Goal: Information Seeking & Learning: Learn about a topic

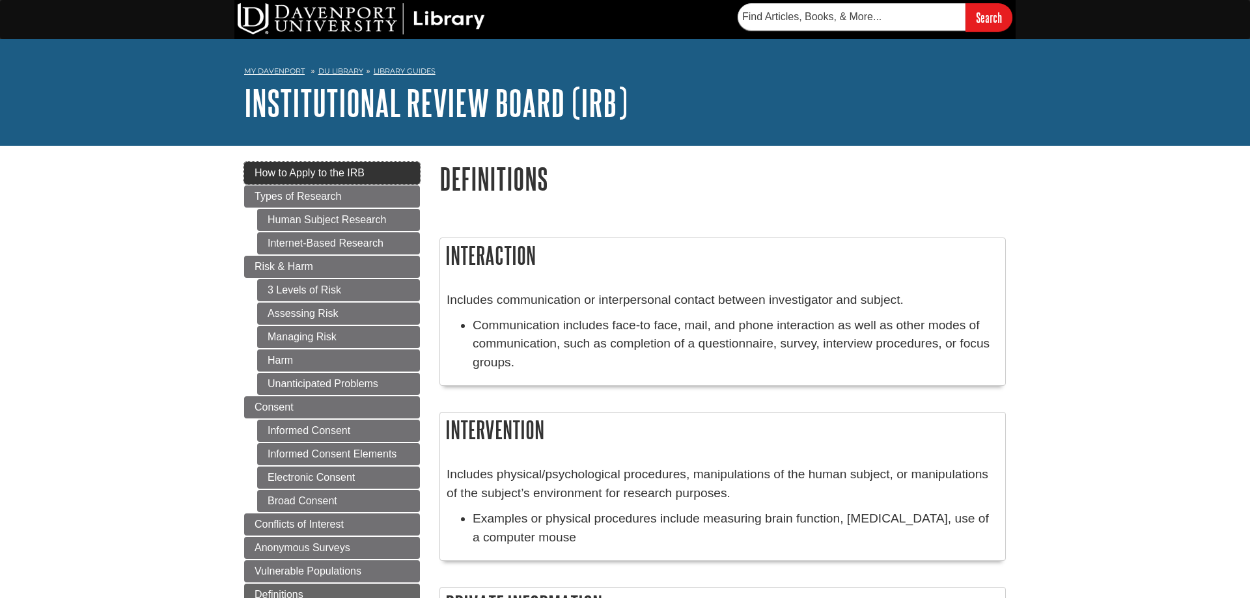
click at [325, 162] on link "How to Apply to the IRB" at bounding box center [332, 173] width 176 height 22
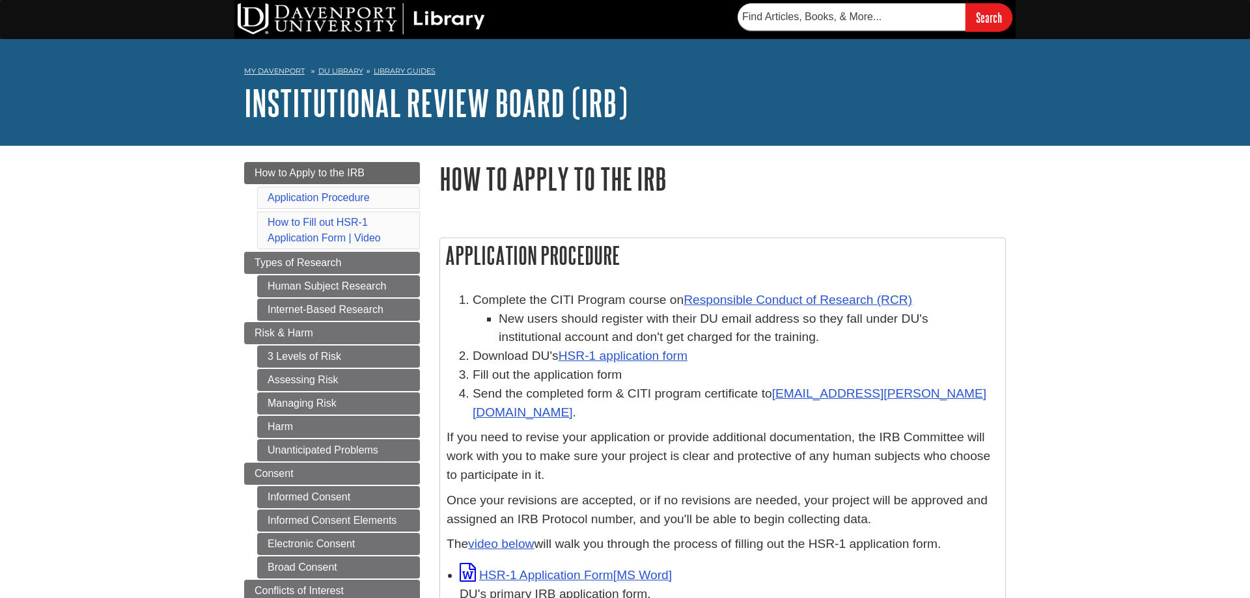
click at [1099, 325] on body "Skip to Main Content Search My Davenport DU Library Library Guides Institutiona…" at bounding box center [625, 561] width 1250 height 1122
click at [342, 68] on link "DU Library" at bounding box center [340, 70] width 45 height 9
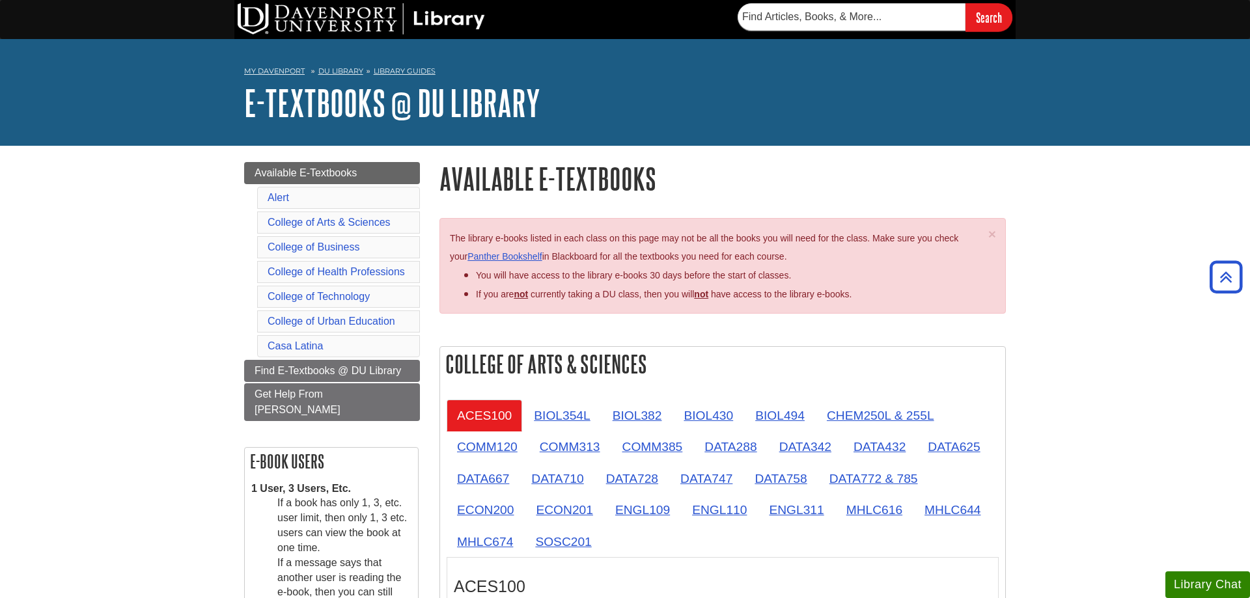
scroll to position [346, 0]
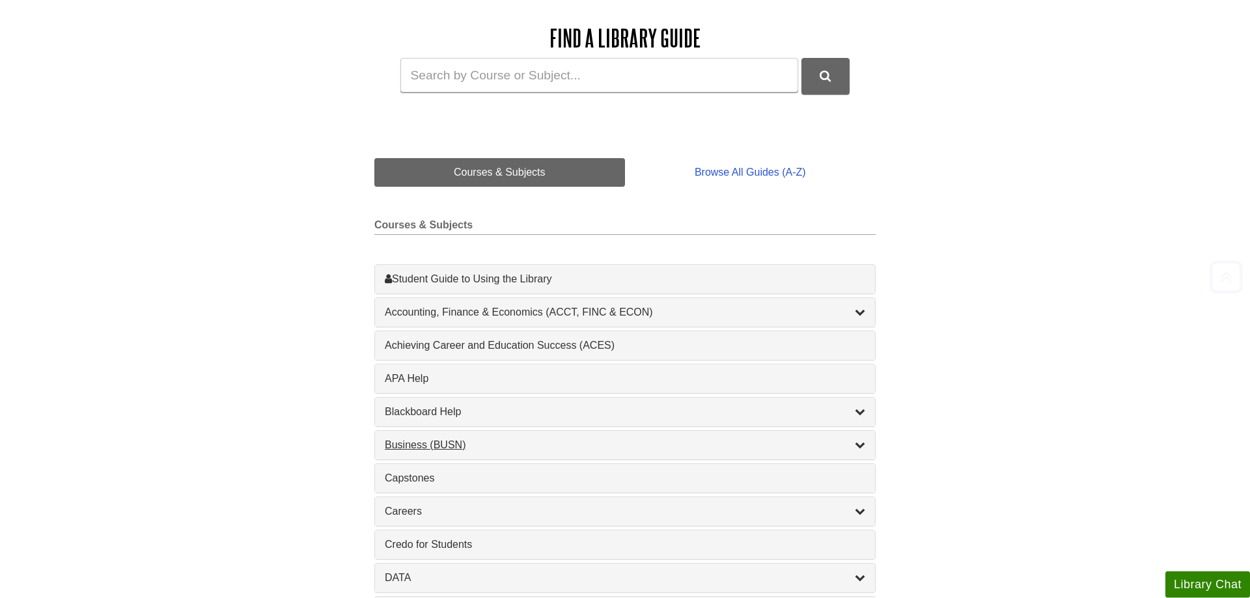
scroll to position [199, 0]
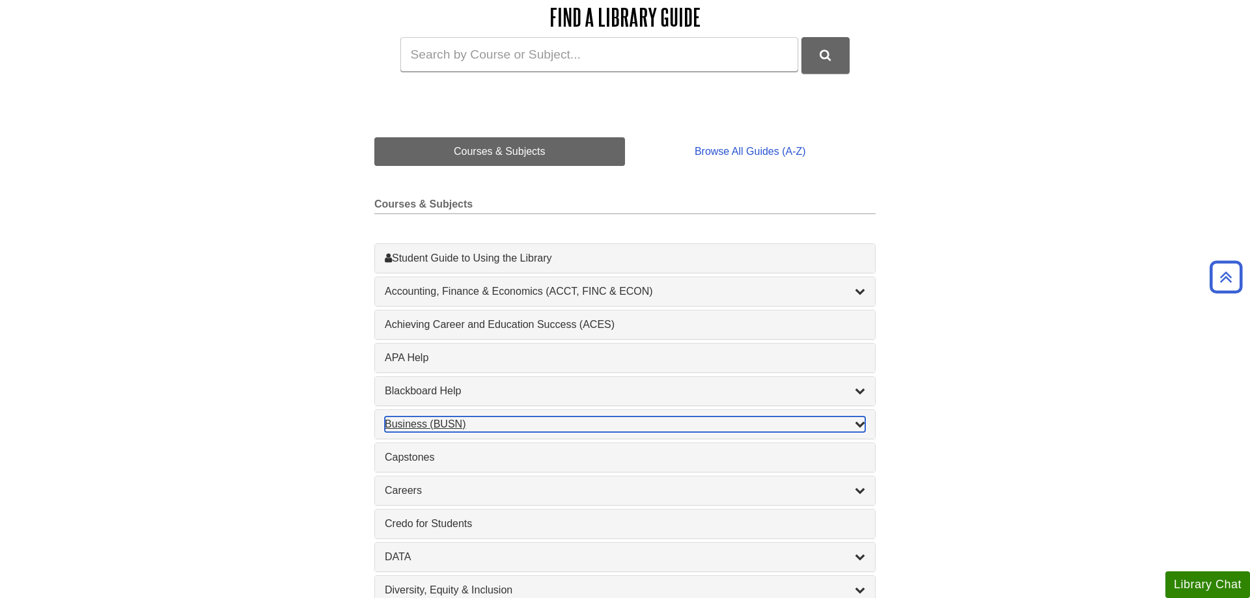
click at [404, 432] on div "Business (BUSN) , 9 guides" at bounding box center [625, 425] width 480 height 16
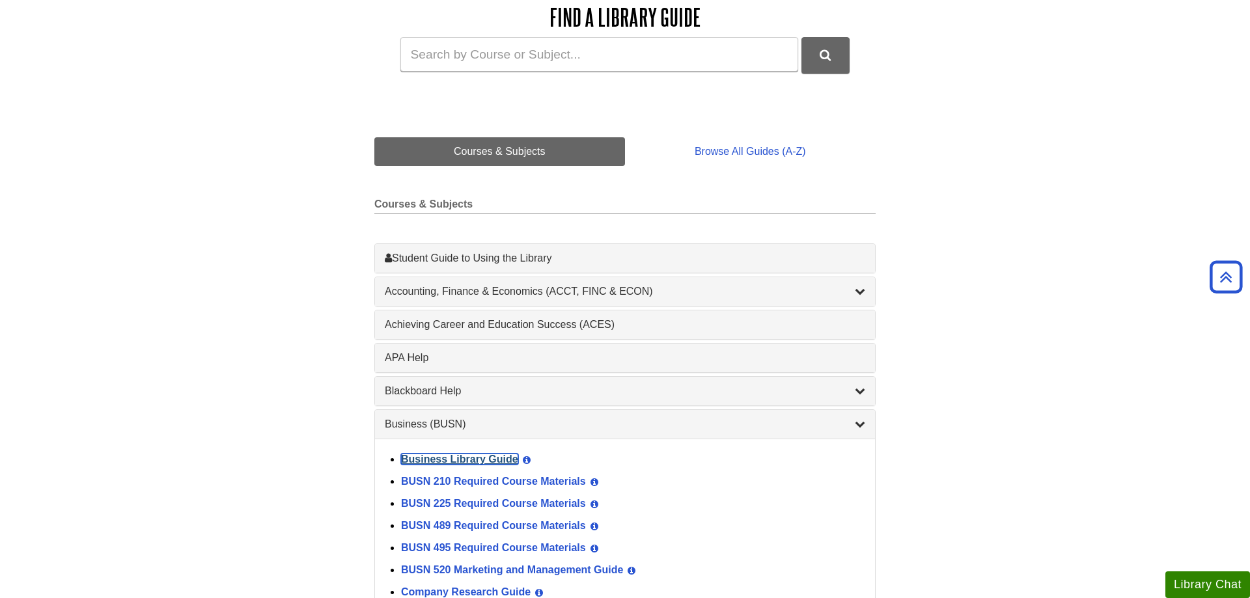
click at [417, 460] on link "Business Library Guide" at bounding box center [459, 459] width 117 height 11
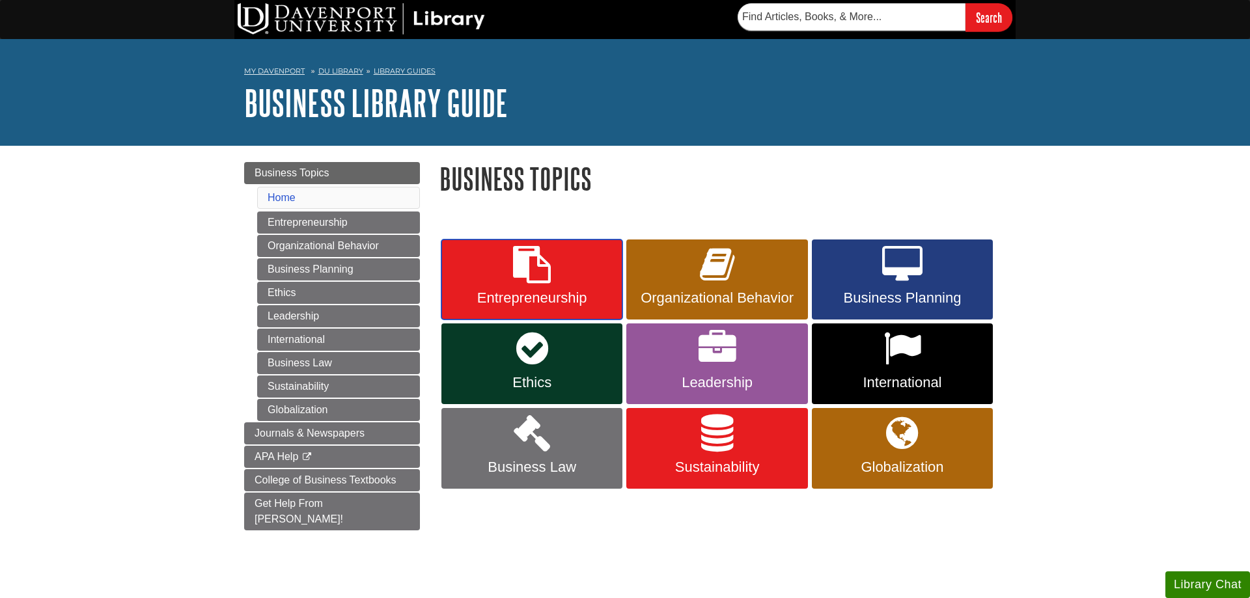
click at [545, 268] on icon at bounding box center [532, 265] width 38 height 38
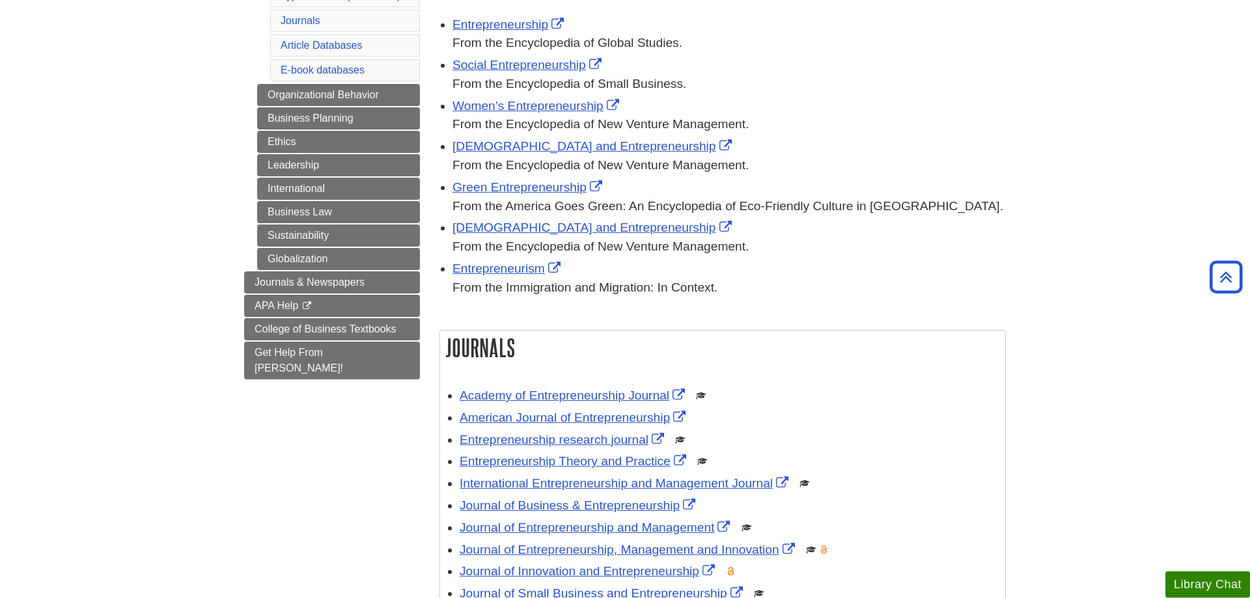
scroll to position [199, 0]
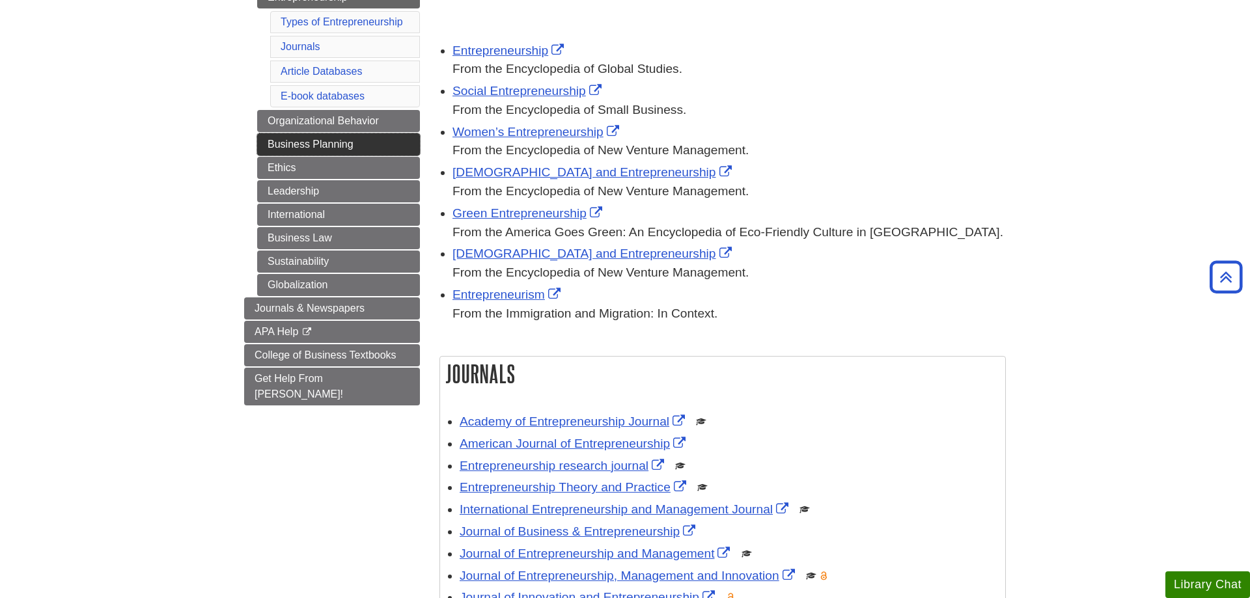
click at [364, 144] on link "Business Planning" at bounding box center [338, 144] width 163 height 22
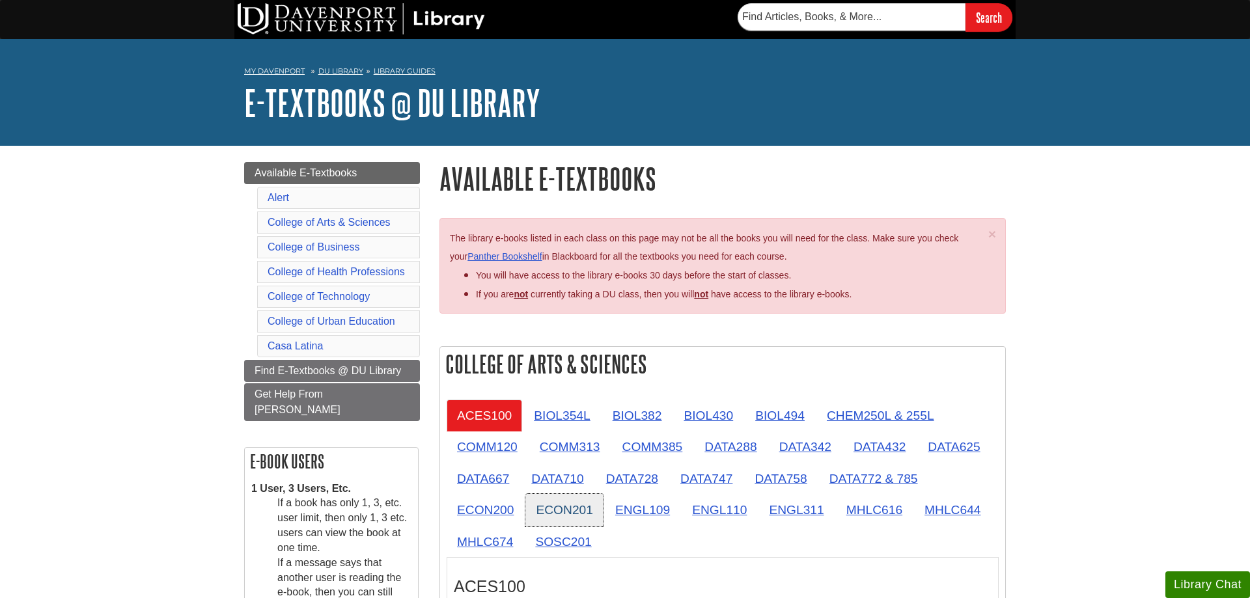
click at [556, 500] on link "ECON201" at bounding box center [563, 510] width 77 height 32
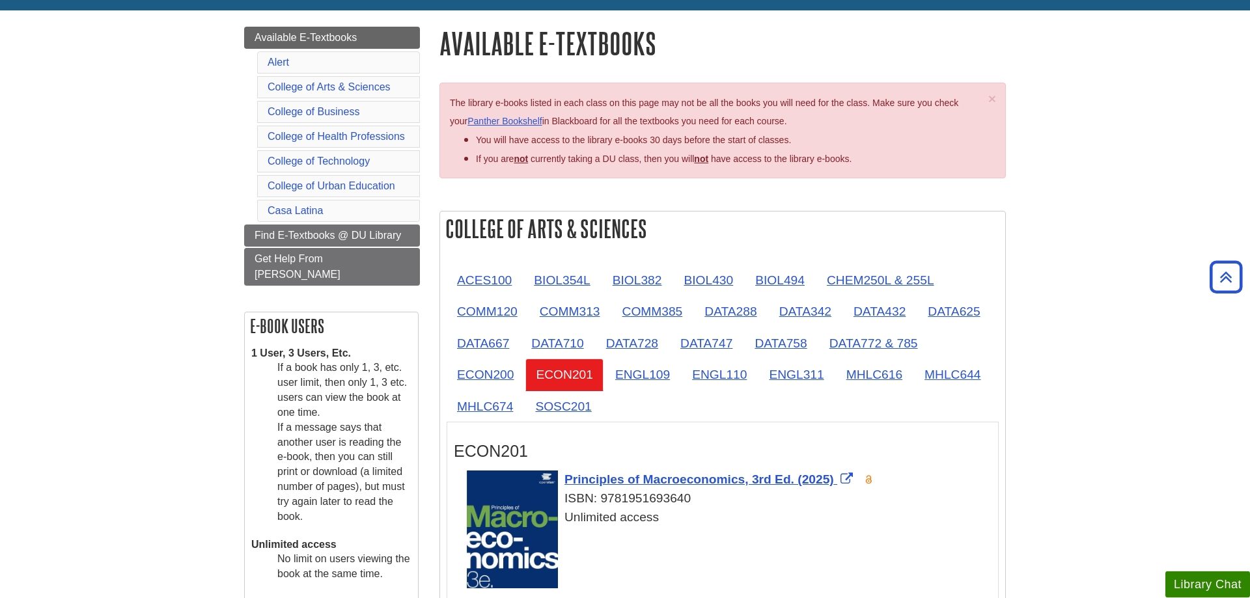
scroll to position [133, 0]
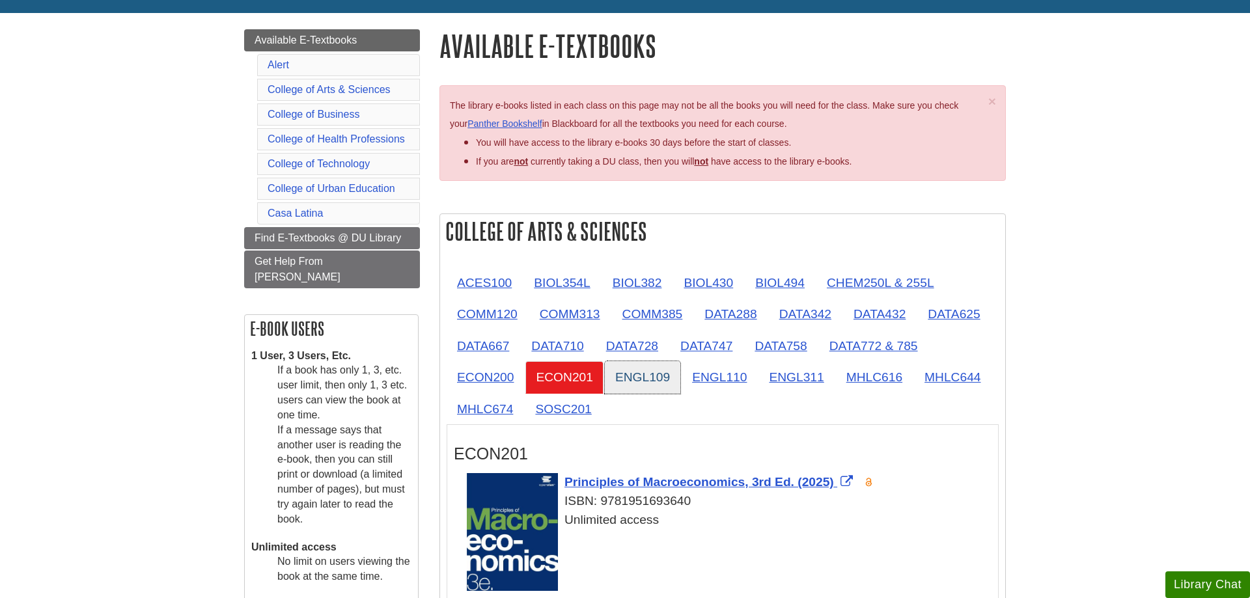
click at [676, 378] on link "ENGL109" at bounding box center [642, 377] width 75 height 32
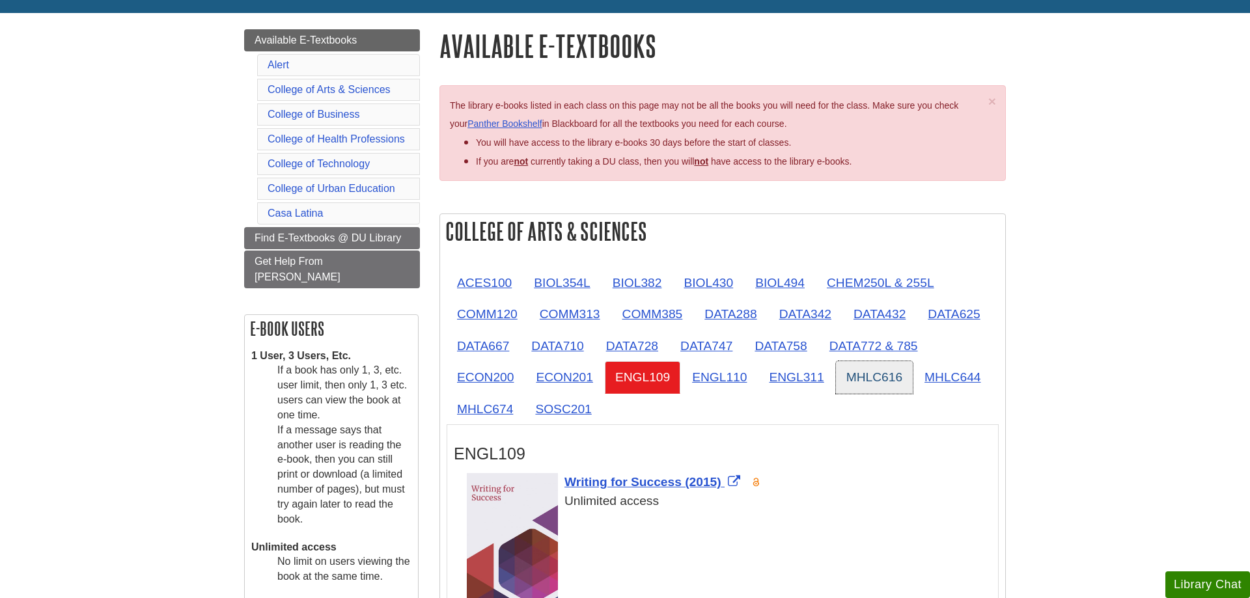
click at [876, 380] on link "MHLC616" at bounding box center [874, 377] width 77 height 32
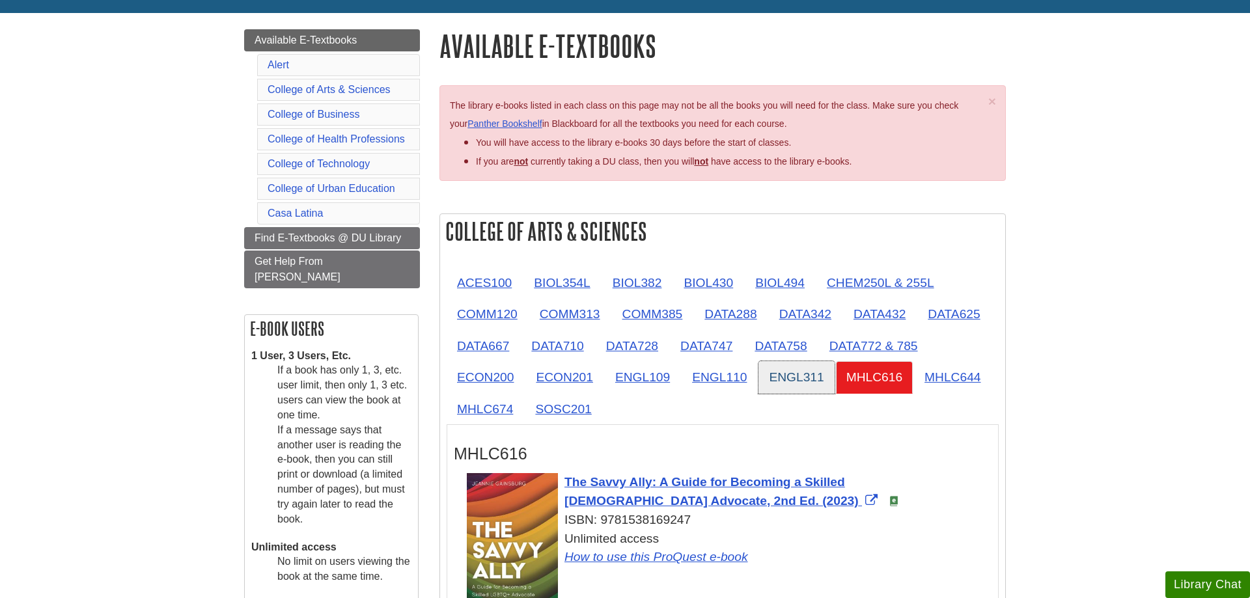
click at [784, 380] on link "ENGL311" at bounding box center [795, 377] width 75 height 32
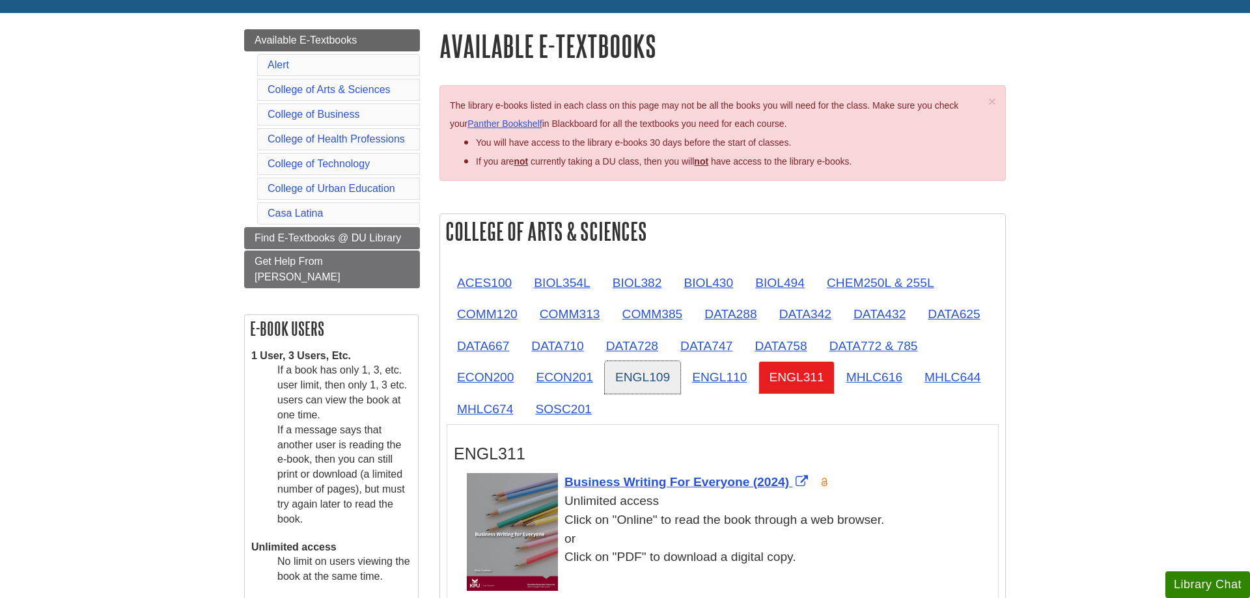
click at [642, 381] on link "ENGL109" at bounding box center [642, 377] width 75 height 32
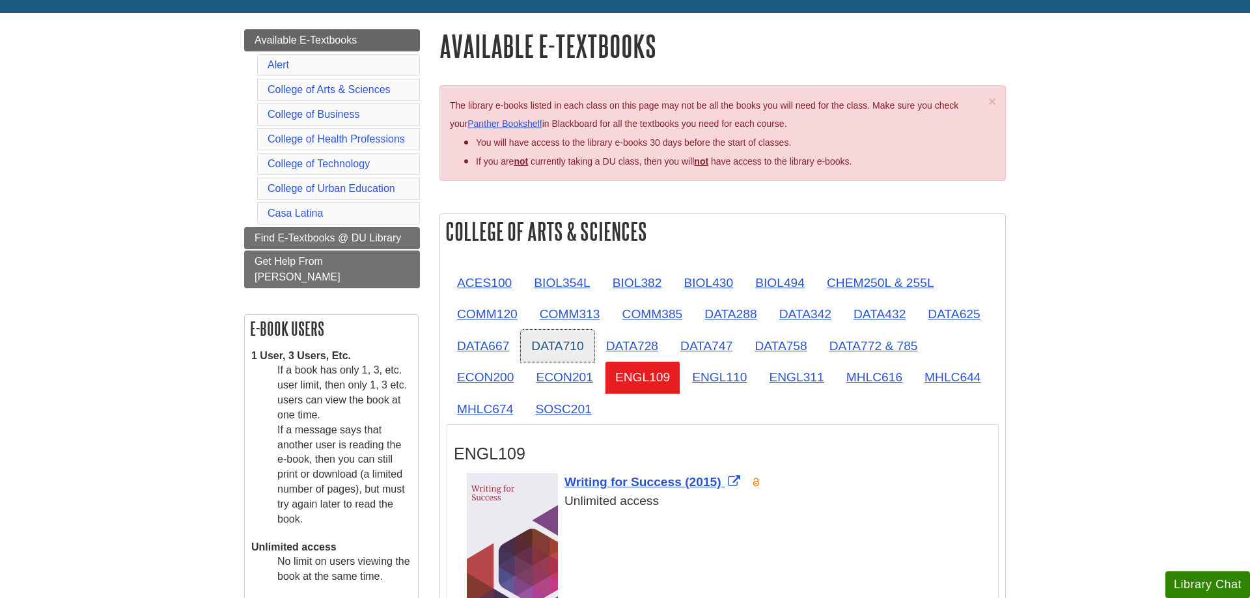
click at [532, 351] on link "DATA710" at bounding box center [557, 346] width 73 height 32
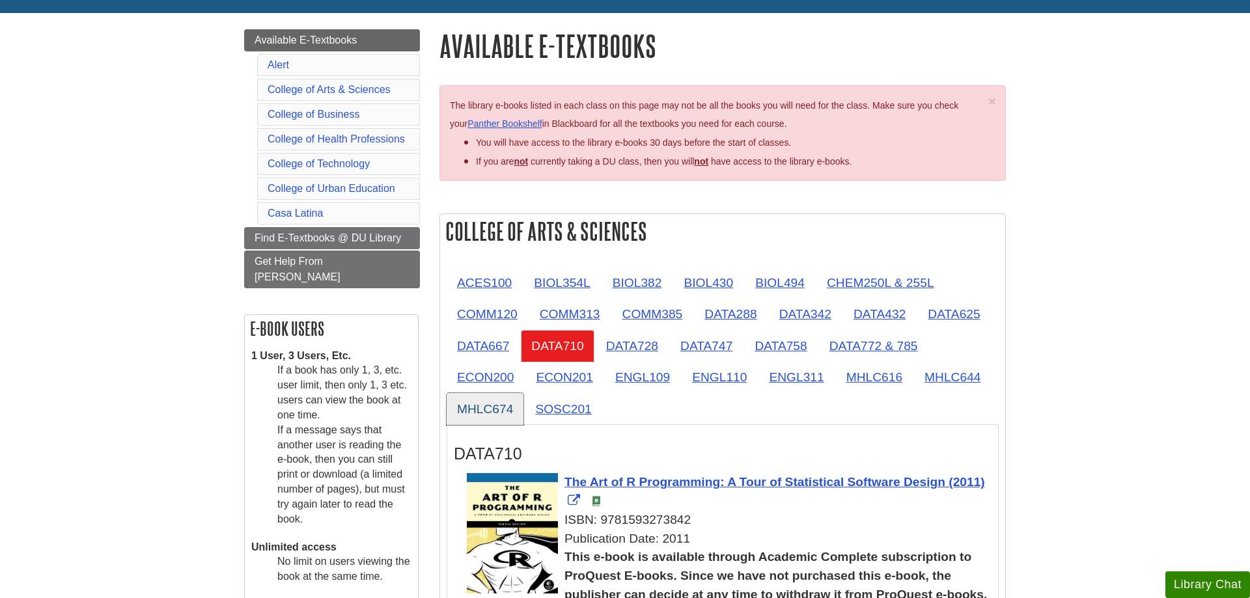
click at [505, 395] on link "MHLC674" at bounding box center [484, 409] width 77 height 32
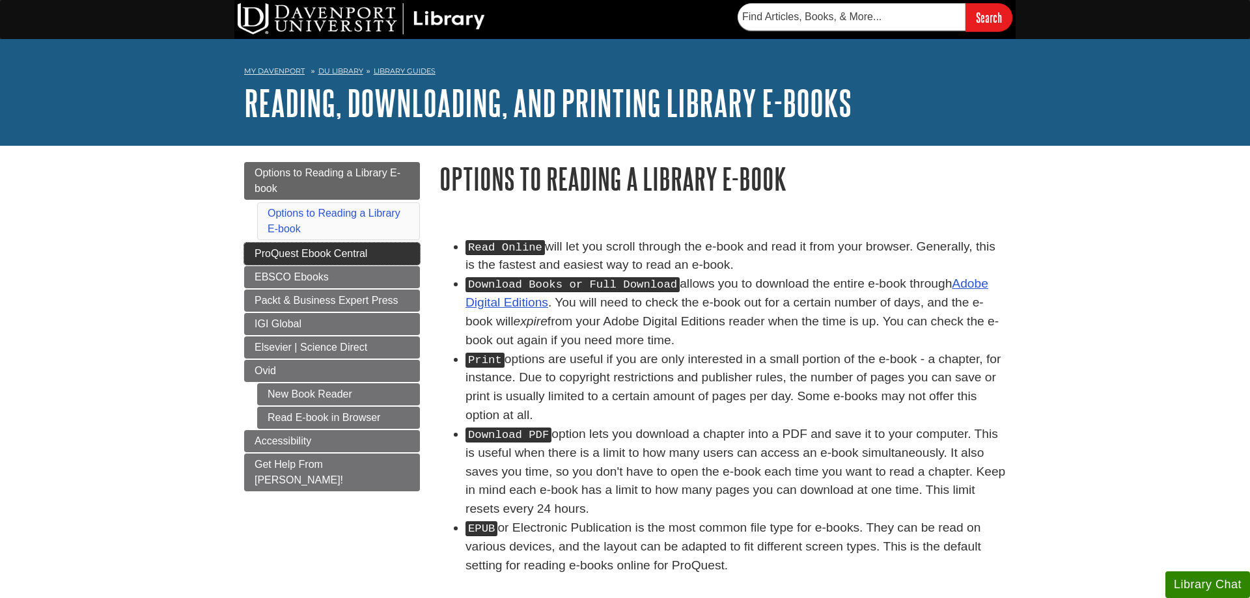
click at [256, 251] on span "ProQuest Ebook Central" at bounding box center [310, 253] width 113 height 11
click at [400, 254] on link "ProQuest Ebook Central" at bounding box center [332, 254] width 176 height 22
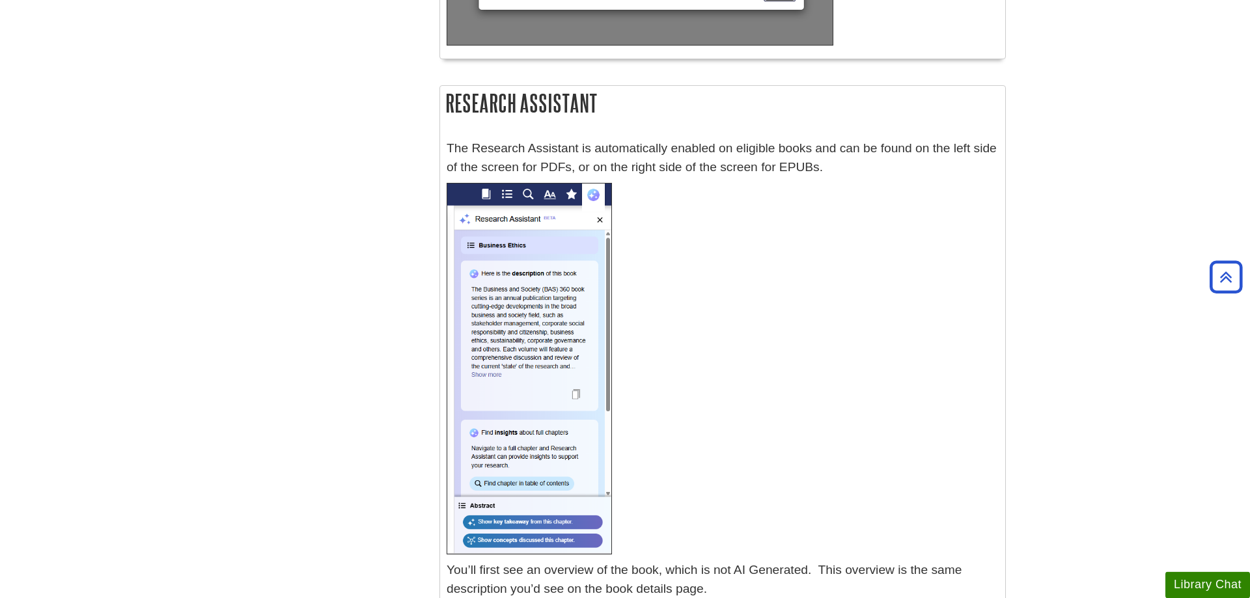
scroll to position [6240, 0]
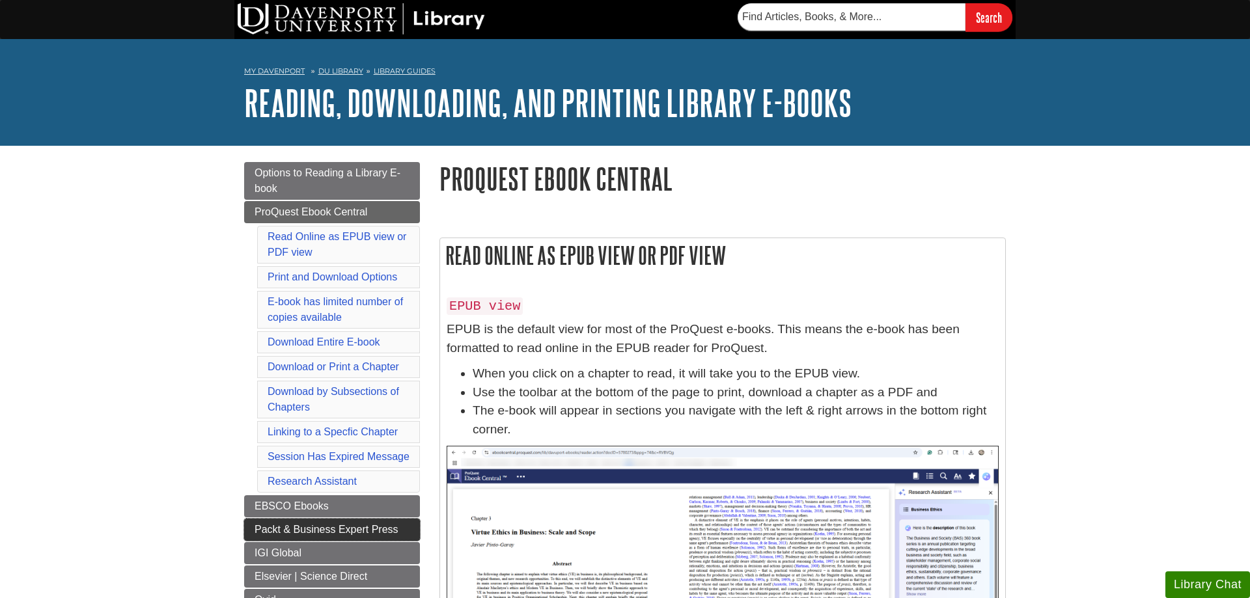
click at [335, 535] on span "Packt & Business Expert Press" at bounding box center [326, 529] width 144 height 11
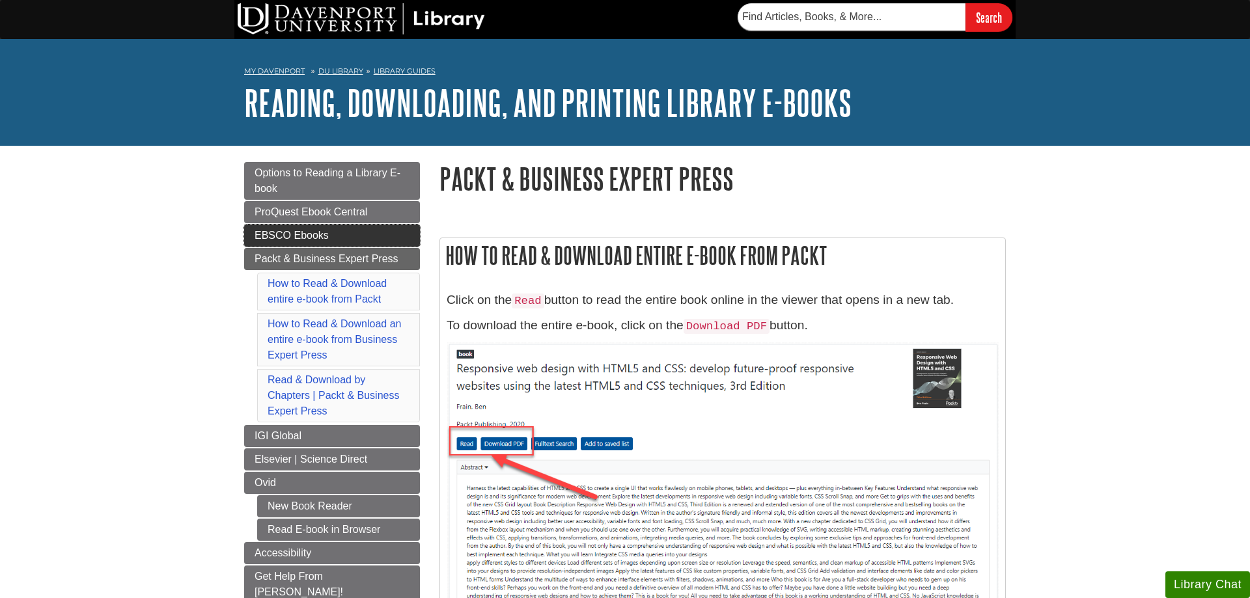
click at [302, 228] on link "EBSCO Ebooks" at bounding box center [332, 236] width 176 height 22
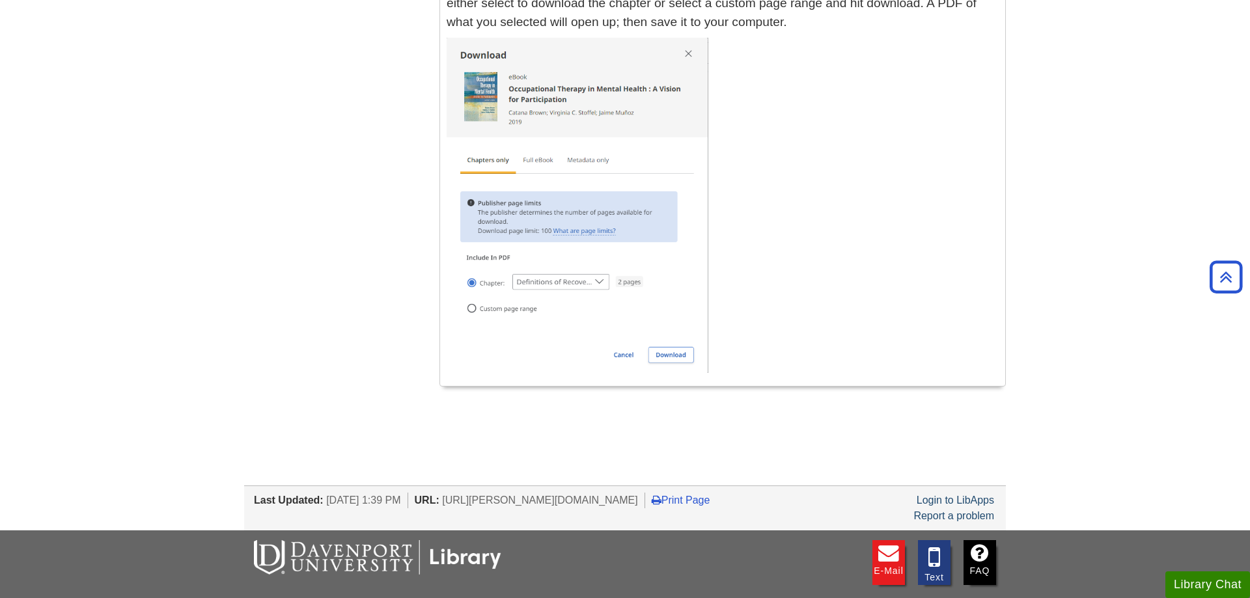
scroll to position [3727, 0]
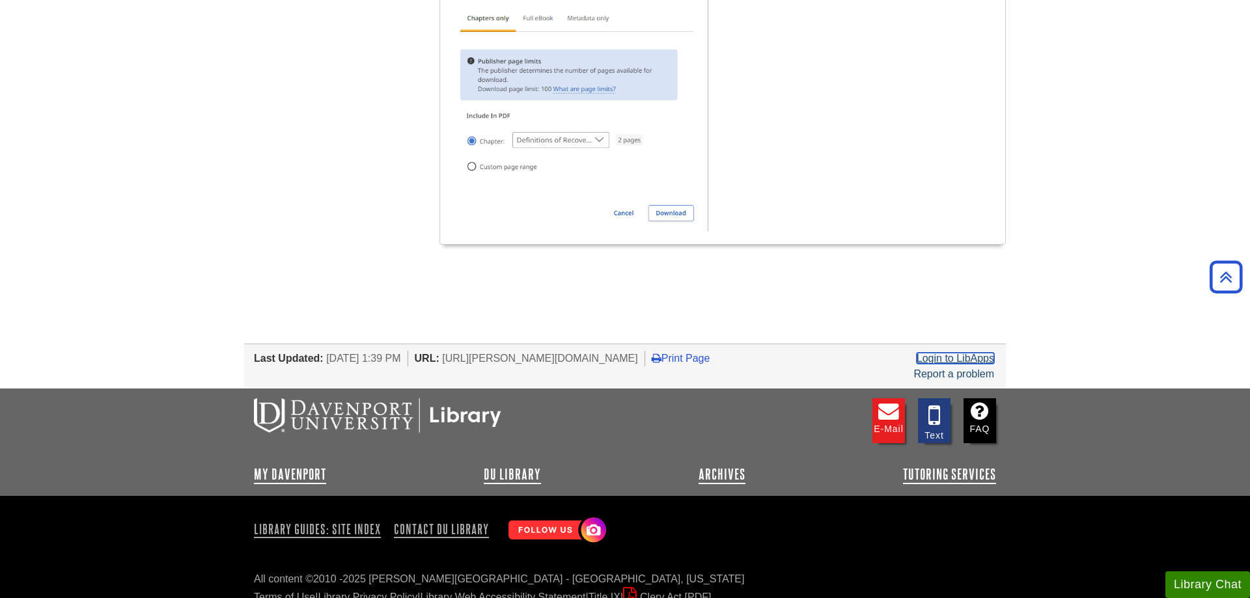
click at [955, 353] on link "Login to LibApps" at bounding box center [954, 358] width 77 height 11
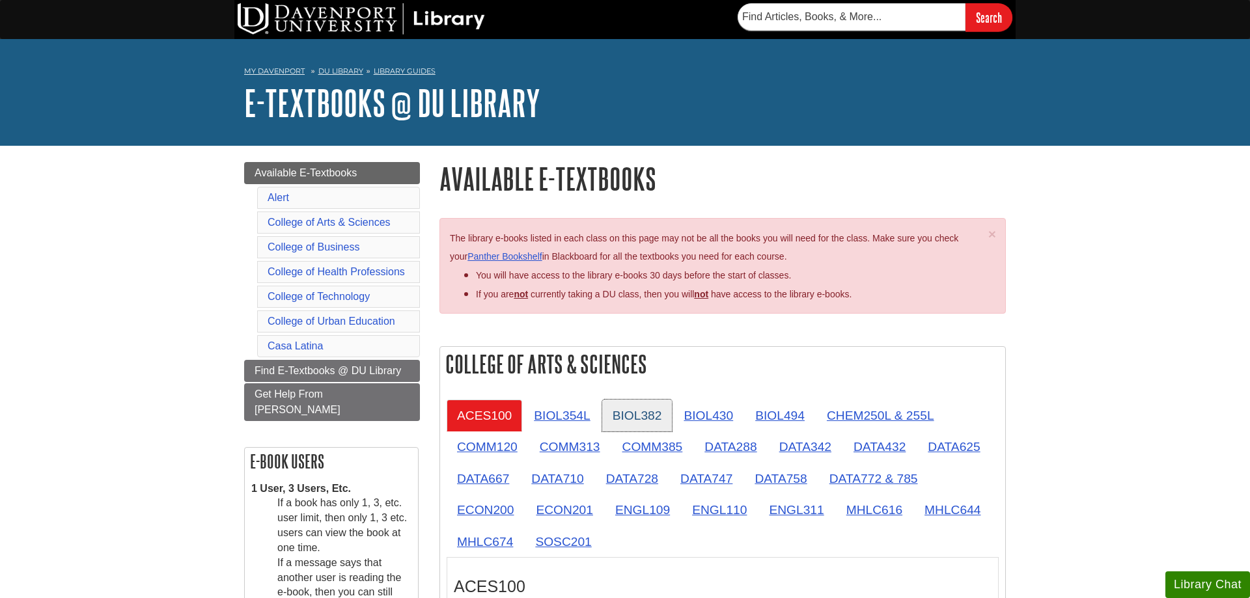
click at [657, 415] on link "BIOL382" at bounding box center [637, 416] width 70 height 32
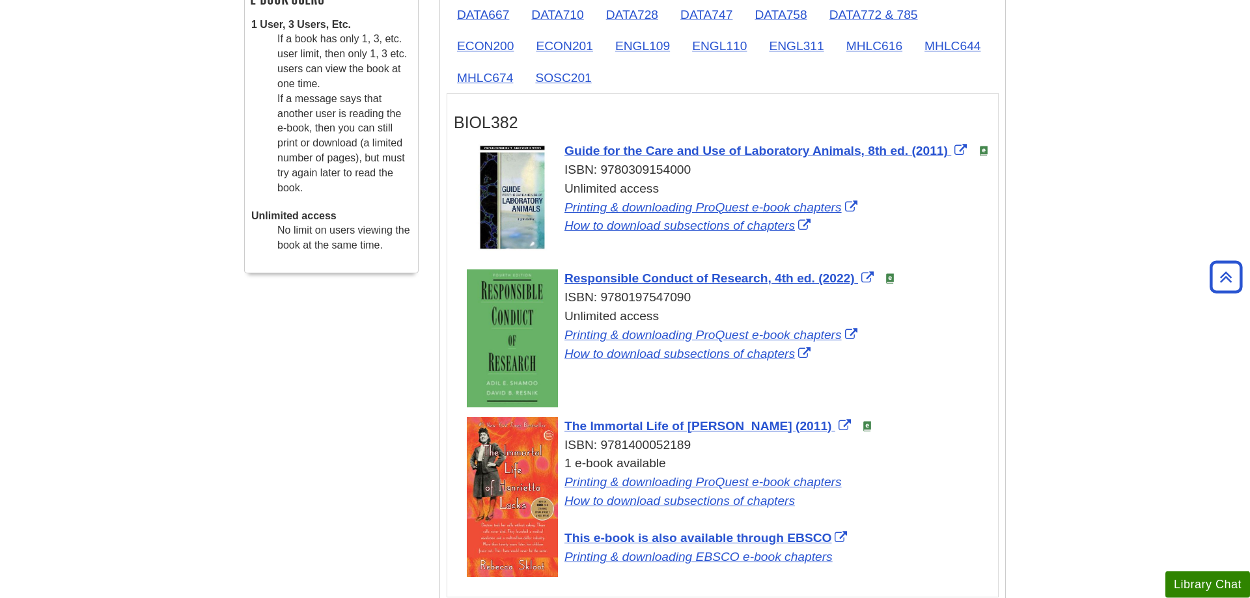
scroll to position [465, 0]
click at [577, 77] on link "SOSC201" at bounding box center [563, 77] width 77 height 32
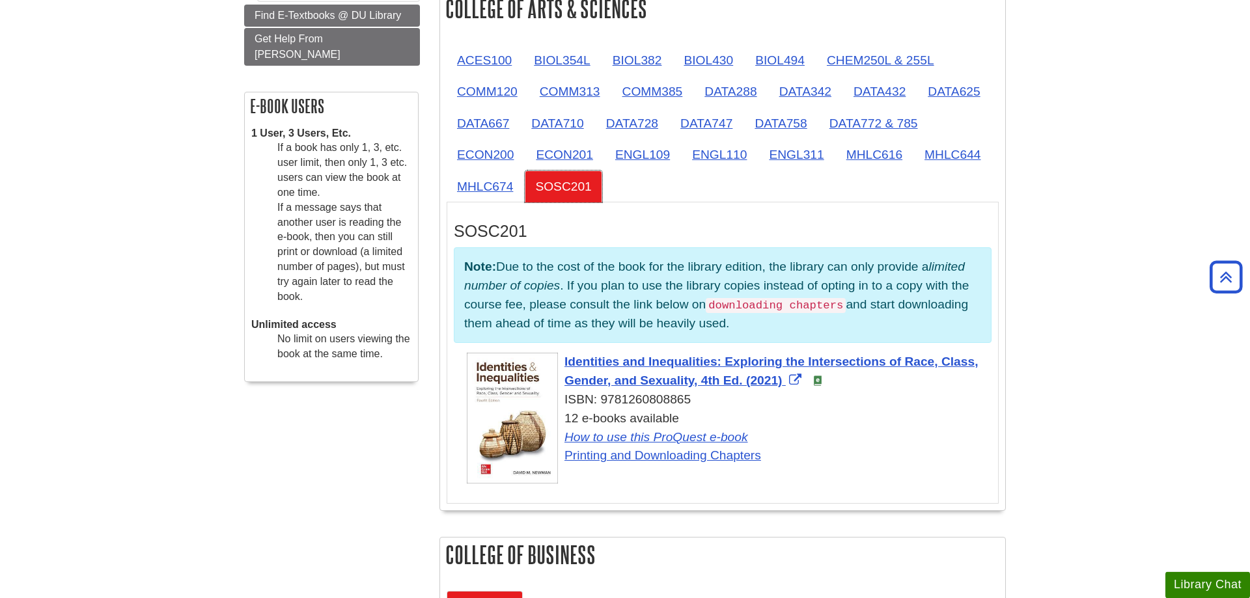
scroll to position [266, 0]
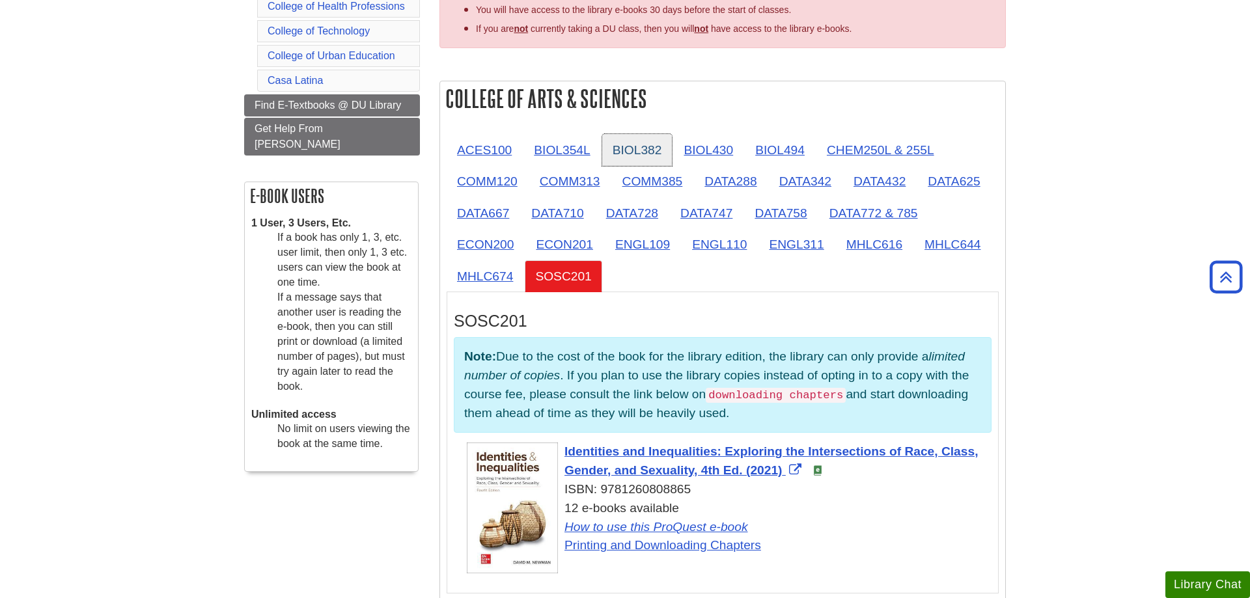
click at [627, 144] on link "BIOL382" at bounding box center [637, 150] width 70 height 32
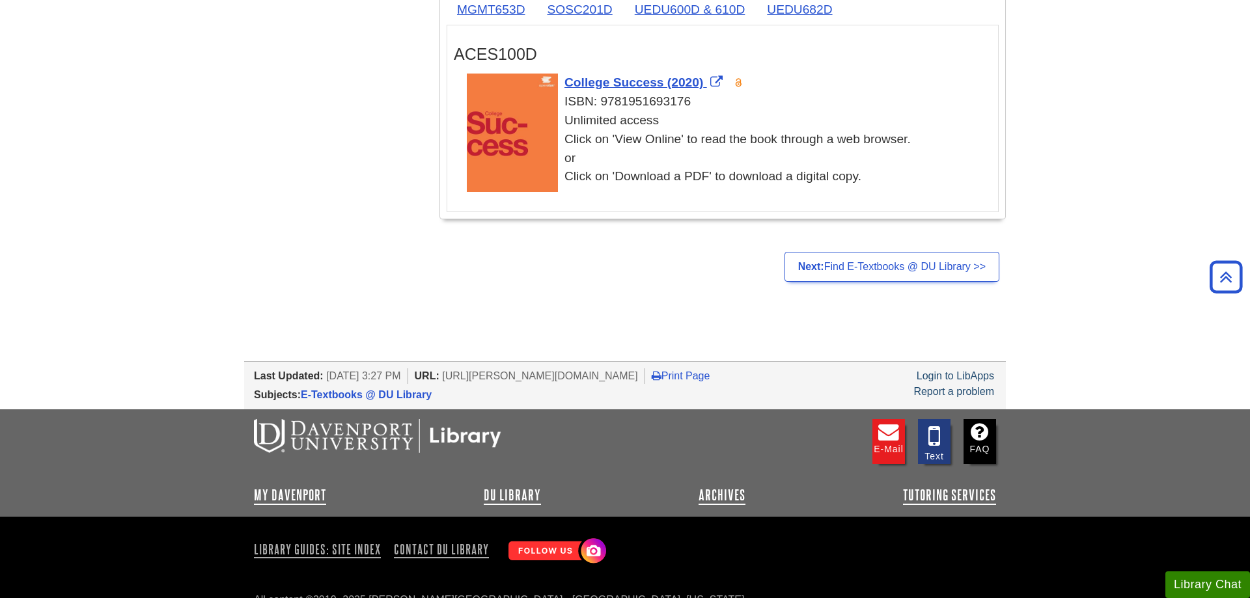
scroll to position [3026, 0]
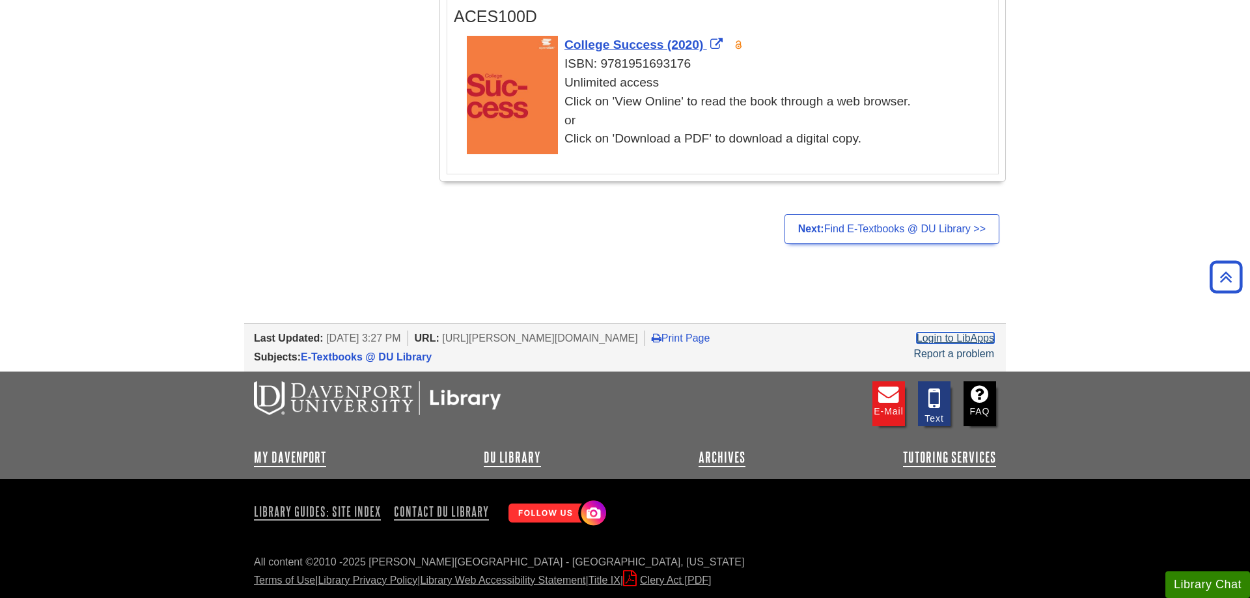
click at [953, 339] on link "Login to LibApps" at bounding box center [954, 338] width 77 height 11
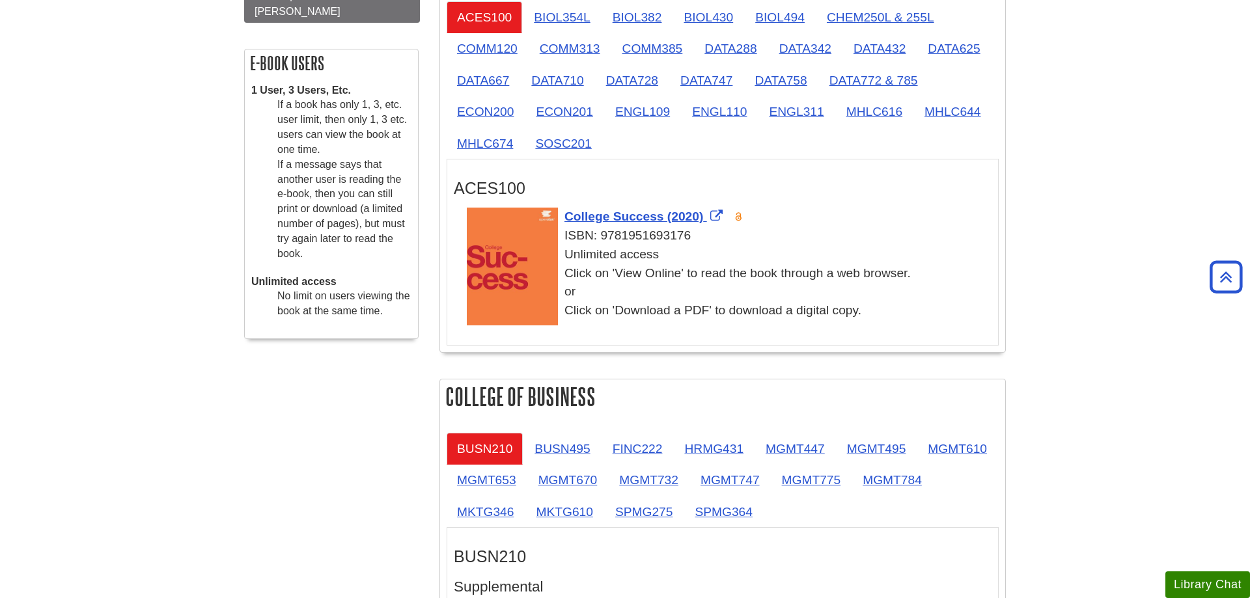
scroll to position [133, 0]
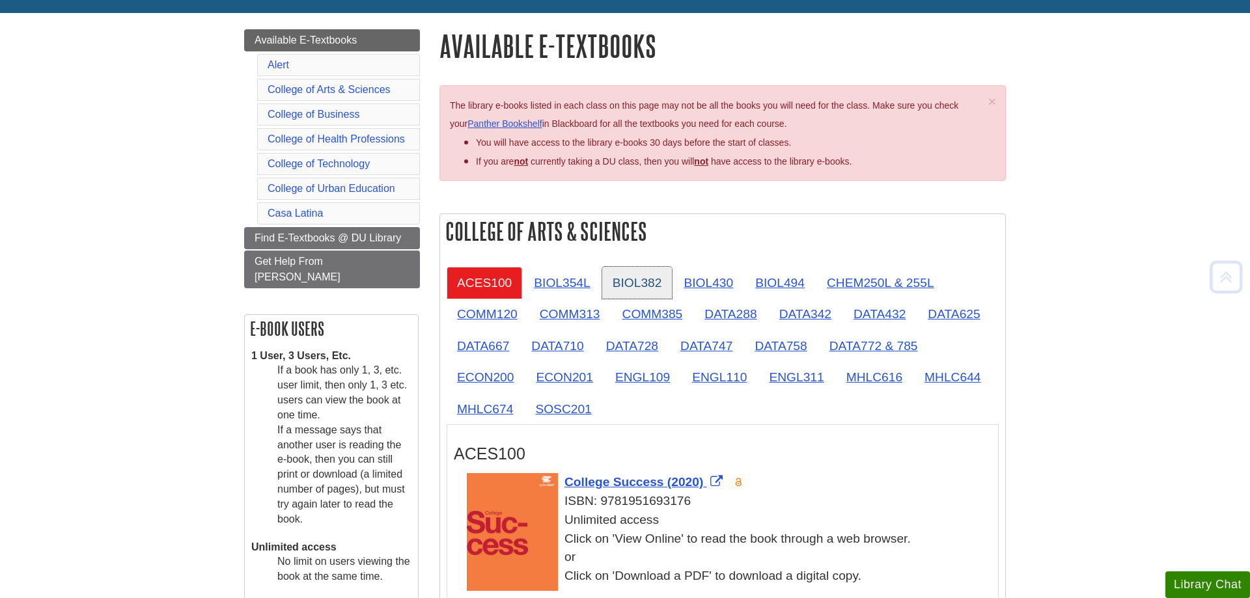
click at [625, 283] on link "BIOL382" at bounding box center [637, 283] width 70 height 32
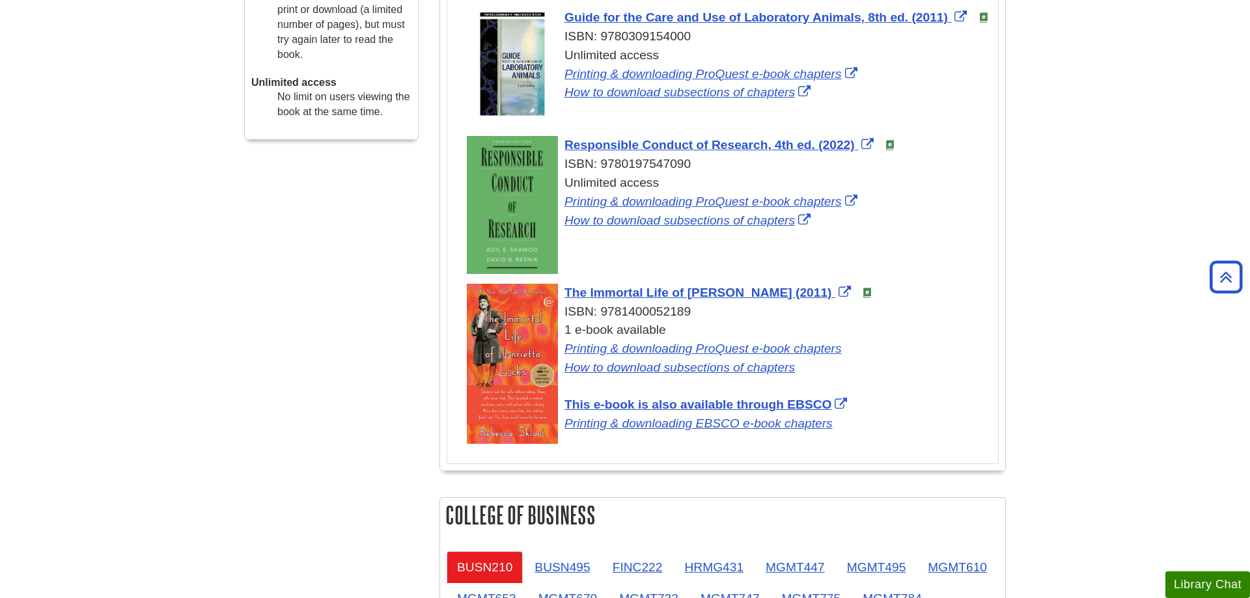
scroll to position [332, 0]
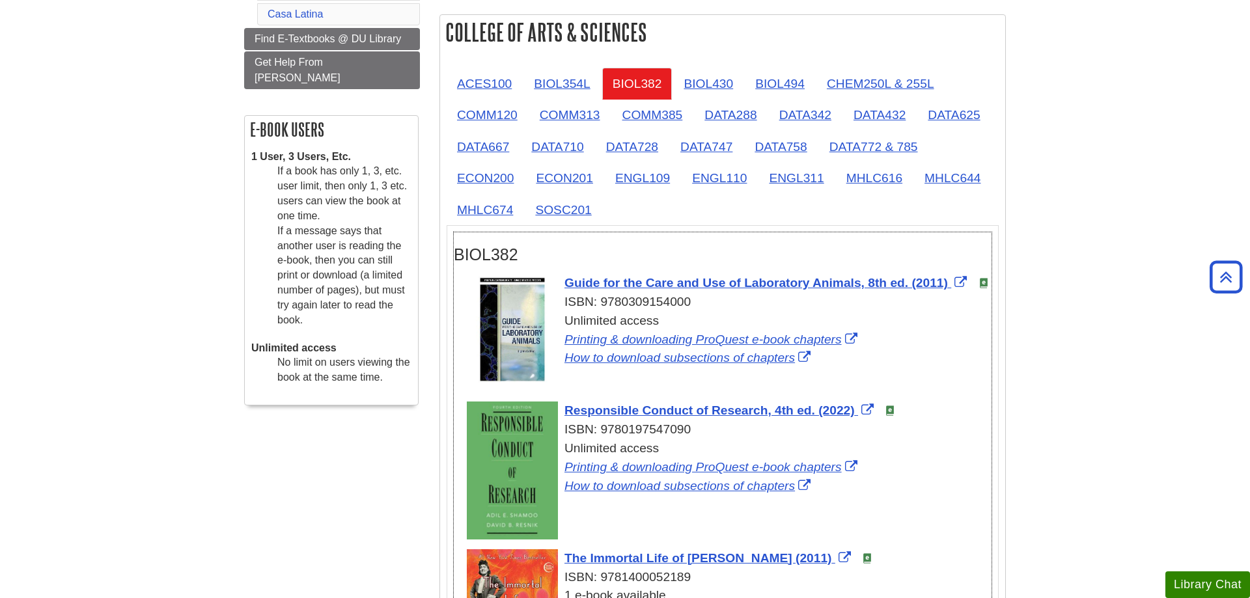
click at [651, 476] on div "Unlimited access Printing & downloading ProQuest e-book chapters How to downloa…" at bounding box center [729, 467] width 525 height 56
click at [663, 463] on link "Printing & downloading ProQuest e-book chapters" at bounding box center [712, 467] width 296 height 14
click at [808, 171] on link "ENGL311" at bounding box center [795, 178] width 75 height 32
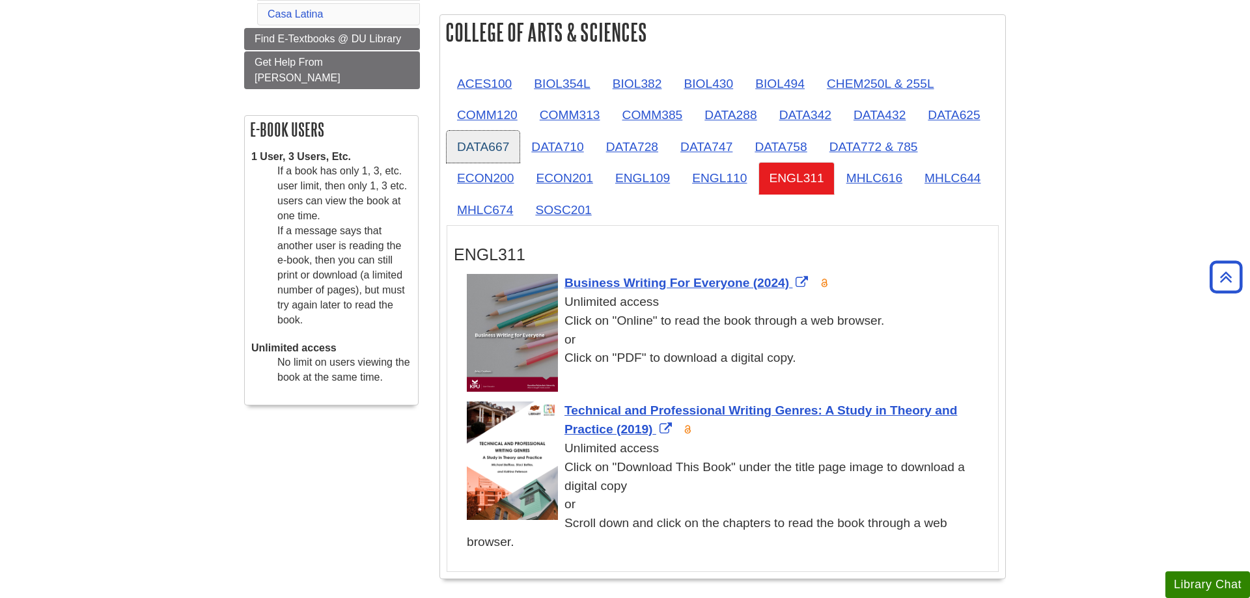
click at [478, 150] on link "DATA667" at bounding box center [482, 147] width 73 height 32
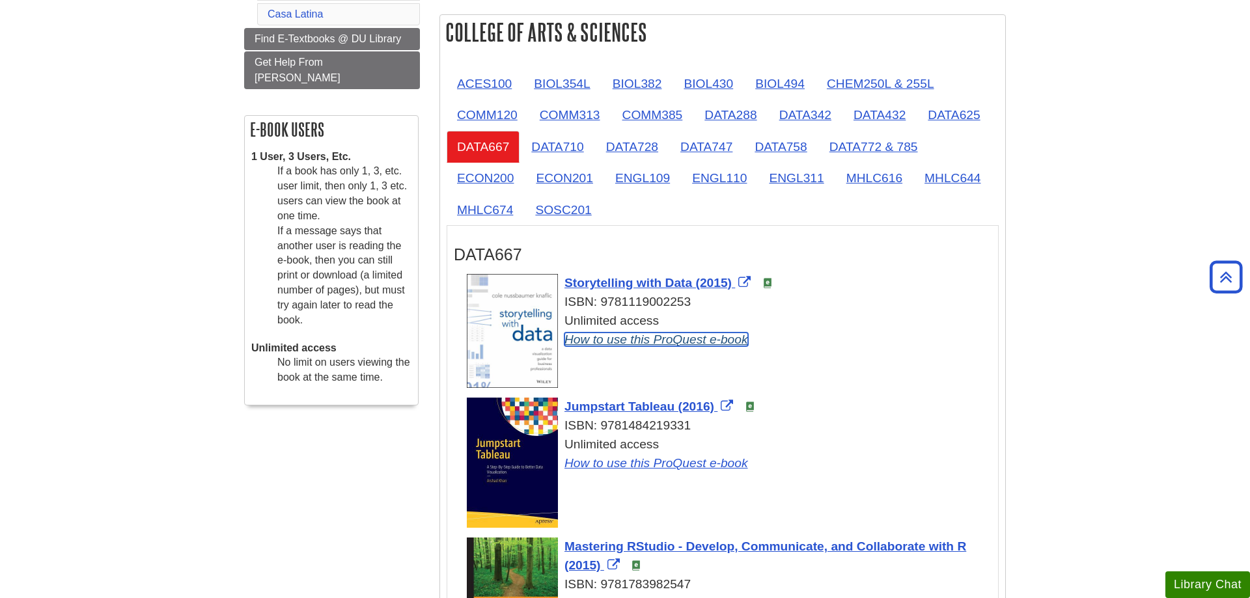
click at [667, 341] on link "How to use this ProQuest e-book" at bounding box center [656, 340] width 184 height 14
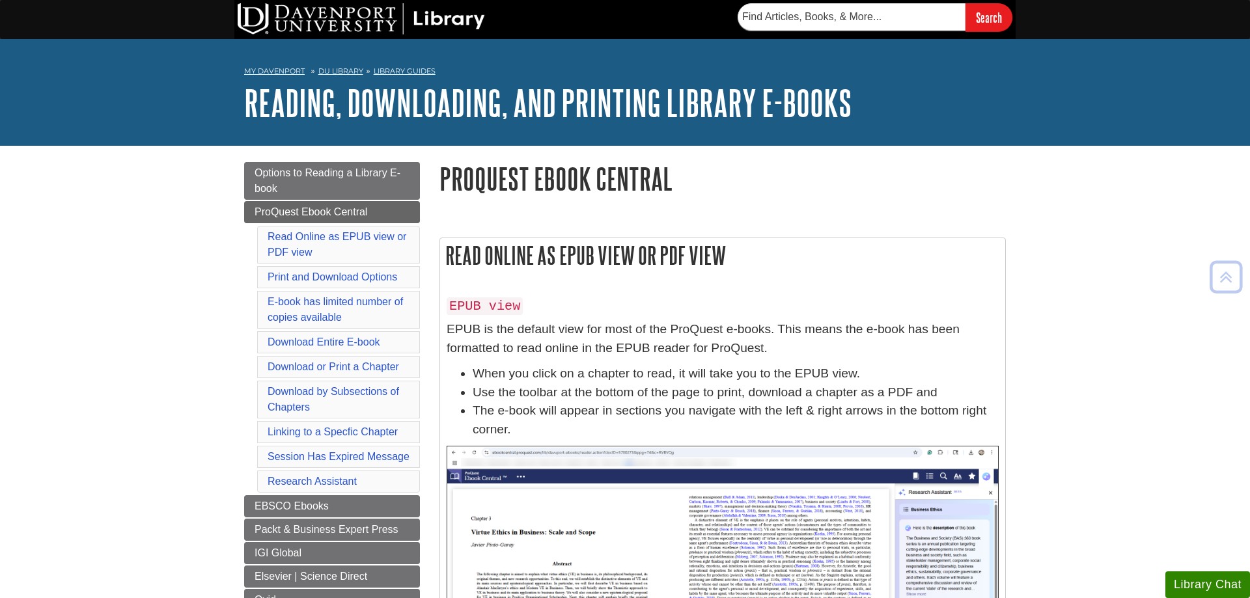
scroll to position [2461, 0]
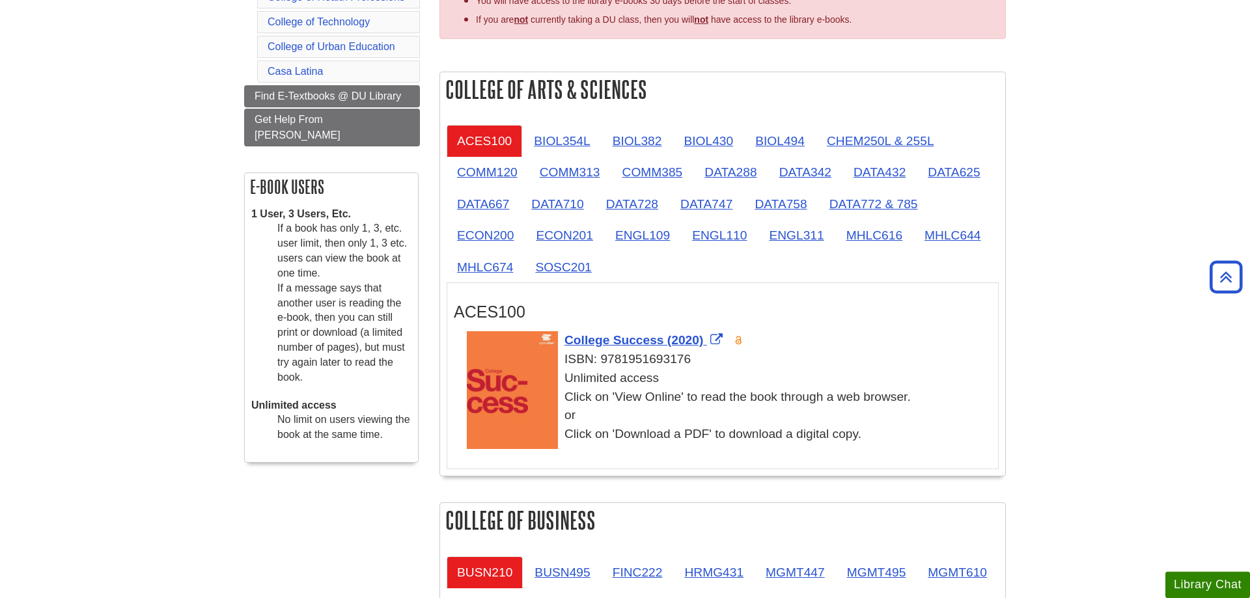
scroll to position [266, 0]
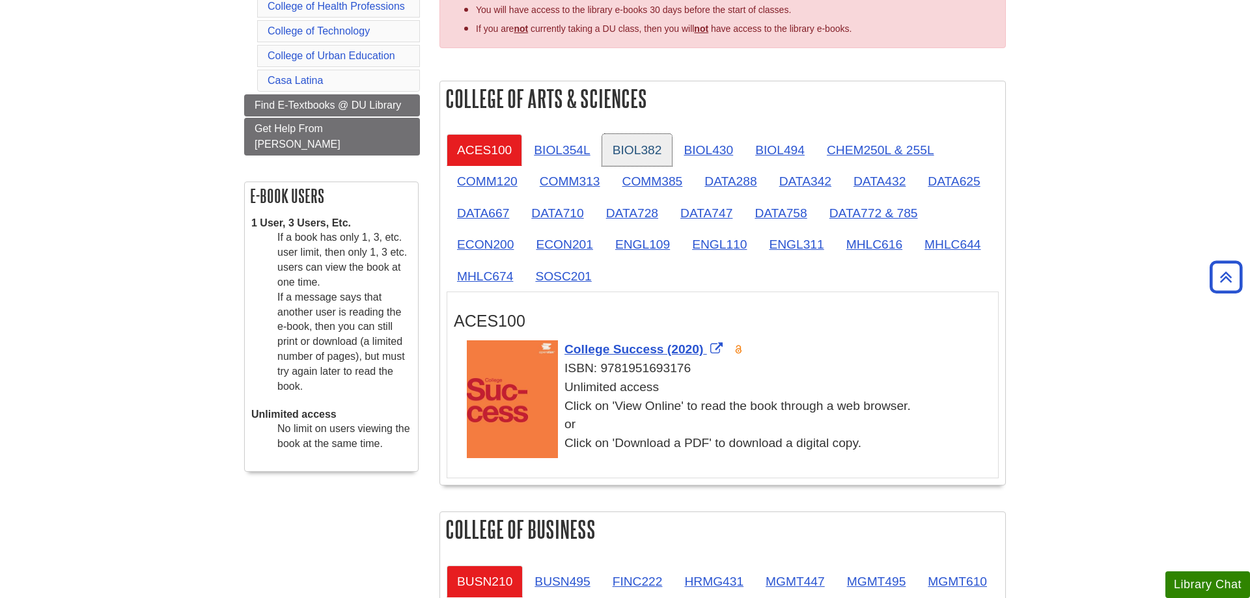
click at [663, 149] on link "BIOL382" at bounding box center [637, 150] width 70 height 32
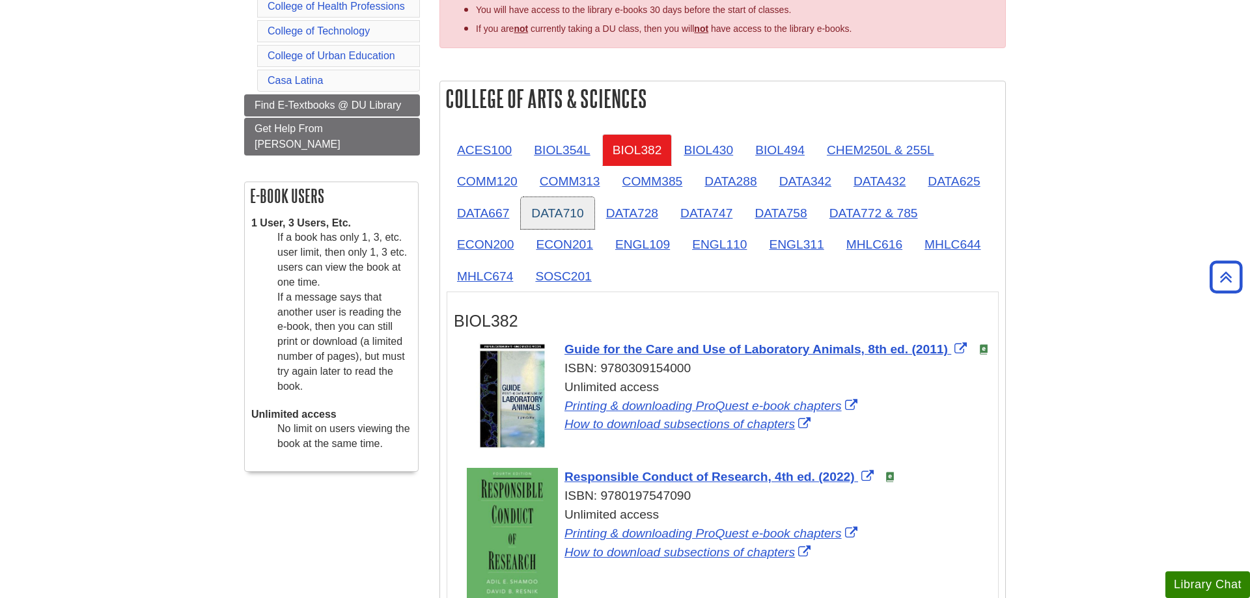
click at [566, 215] on link "DATA710" at bounding box center [557, 213] width 73 height 32
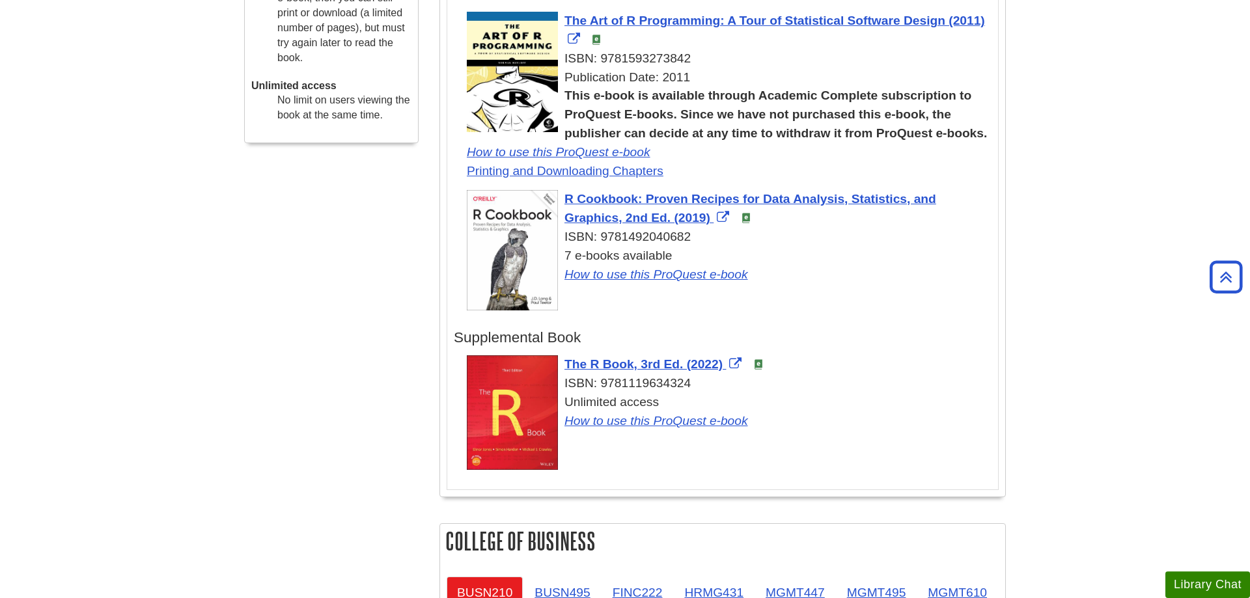
scroll to position [597, 0]
